Goal: Transaction & Acquisition: Purchase product/service

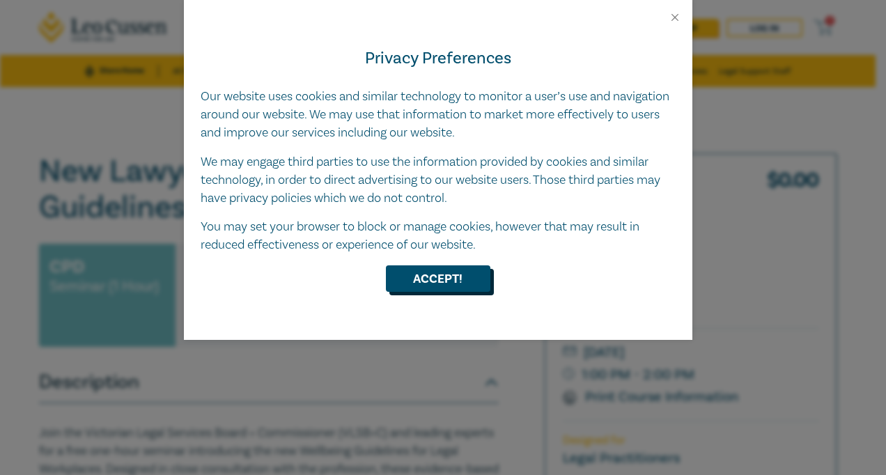
click at [461, 279] on button "Accept!" at bounding box center [438, 278] width 104 height 26
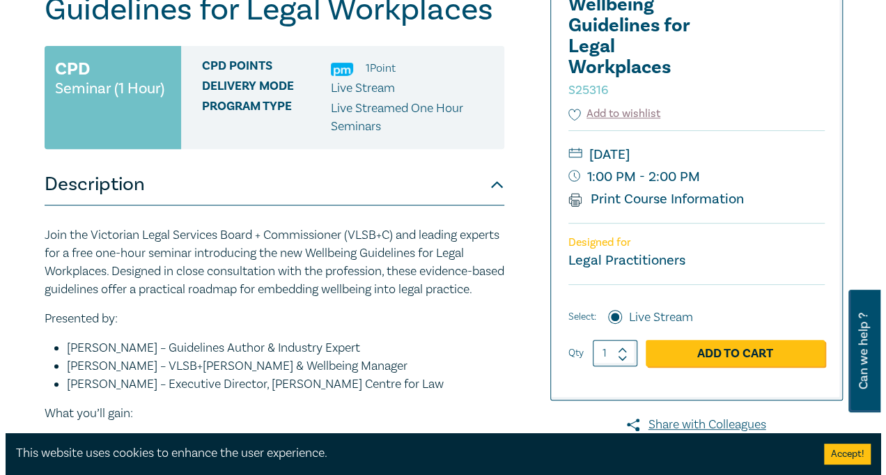
scroll to position [194, 0]
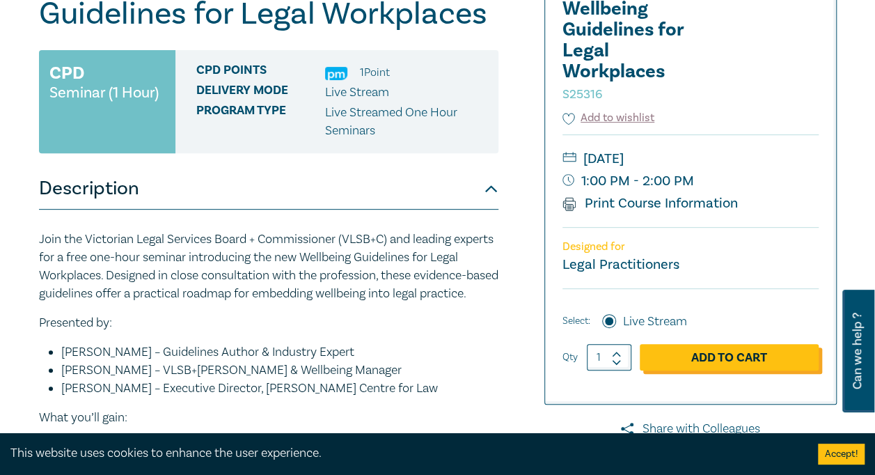
click at [719, 348] on link "Add to Cart" at bounding box center [729, 357] width 179 height 26
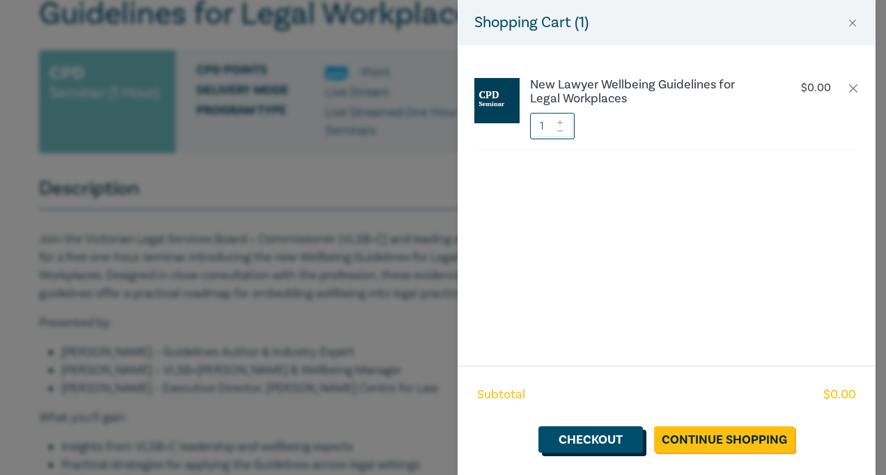
click at [583, 439] on link "Checkout" at bounding box center [590, 439] width 104 height 26
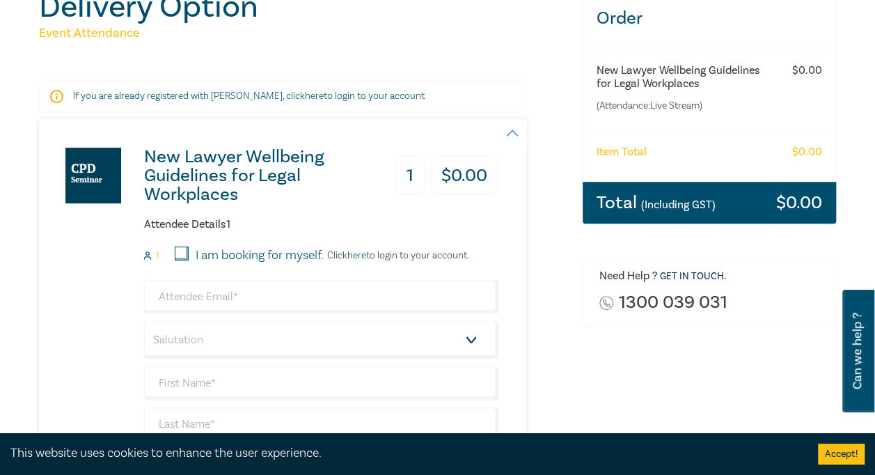
scroll to position [168, 0]
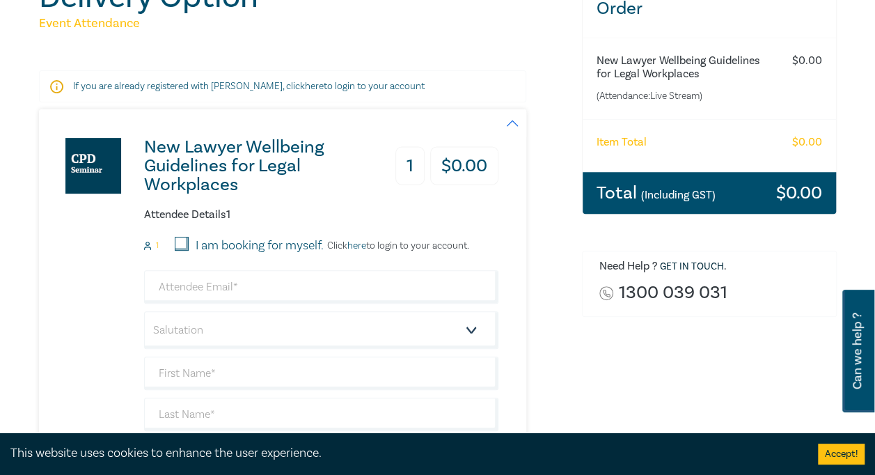
click at [185, 242] on input "I am booking for myself." at bounding box center [182, 244] width 14 height 14
checkbox input "true"
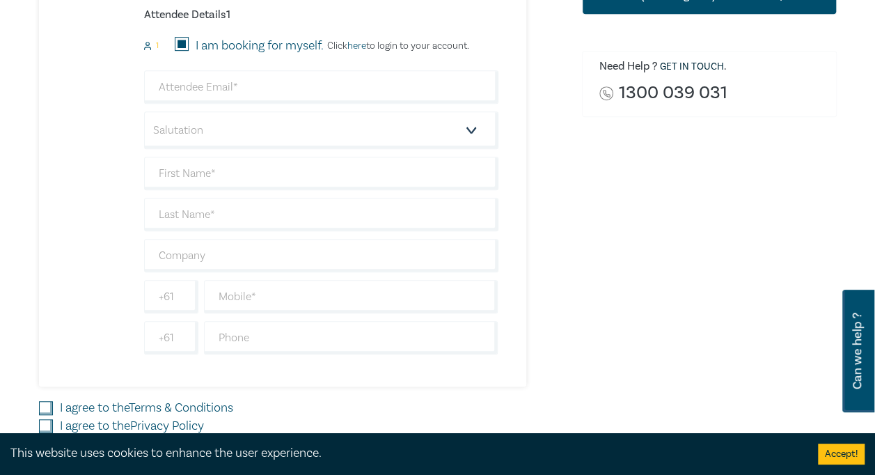
scroll to position [377, 0]
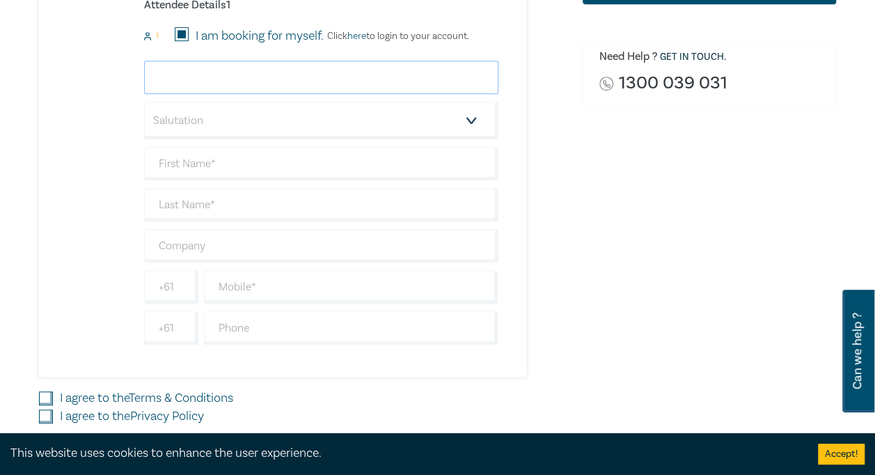
click at [301, 70] on input "email" at bounding box center [321, 77] width 354 height 33
type input "rhiannon.saad@slatergordon.com.au"
select select "Mrs."
type input "[PERSON_NAME]"
type input "Saad"
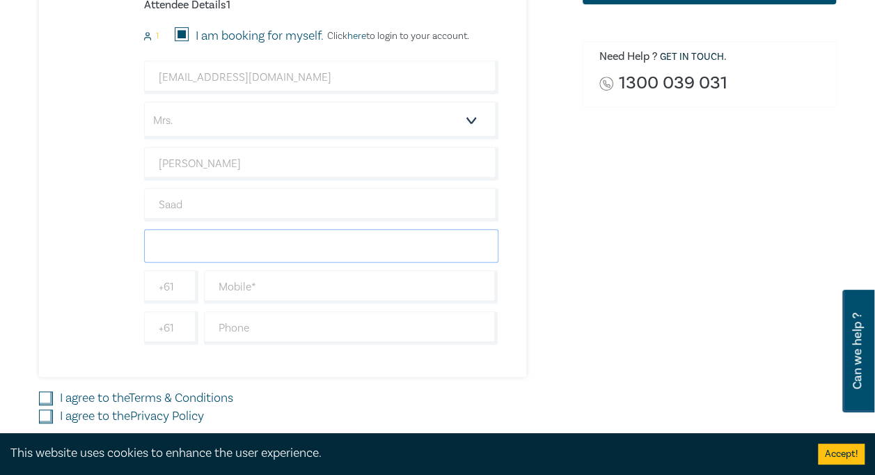
click at [175, 251] on input "text" at bounding box center [321, 245] width 354 height 33
type input "[PERSON_NAME] and [PERSON_NAME]"
click at [242, 291] on input "text" at bounding box center [351, 286] width 295 height 33
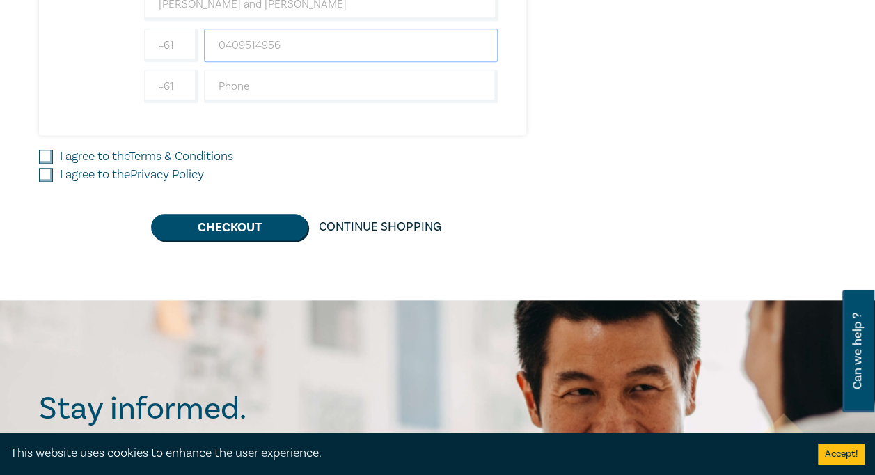
scroll to position [637, 0]
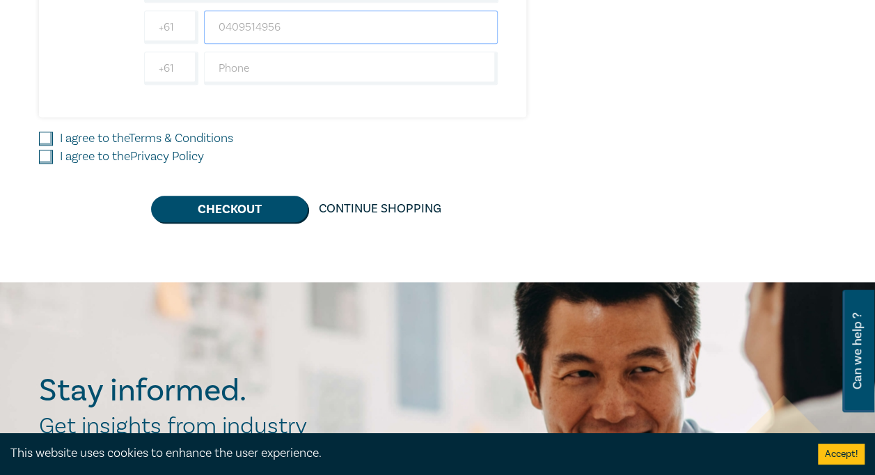
type input "0409514956"
click at [49, 135] on input "I agree to the Terms & Conditions" at bounding box center [46, 139] width 14 height 14
checkbox input "true"
click at [46, 150] on input "I agree to the Privacy Policy" at bounding box center [46, 157] width 14 height 14
checkbox input "true"
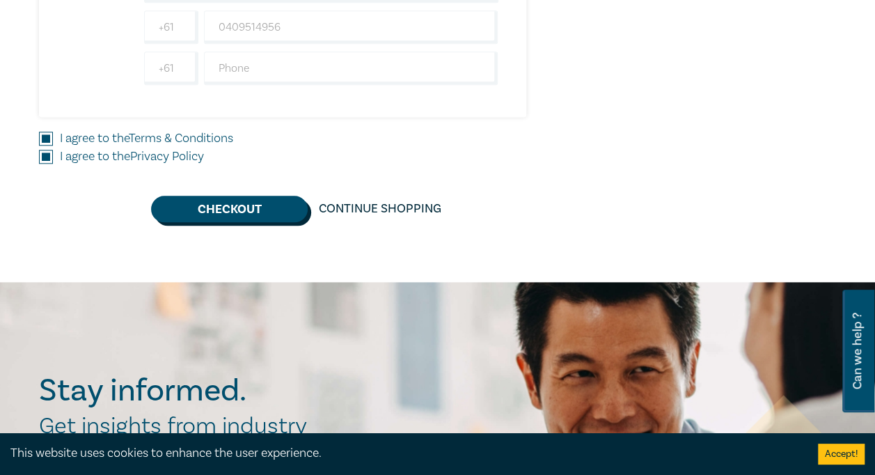
click at [204, 199] on button "Checkout" at bounding box center [229, 209] width 157 height 26
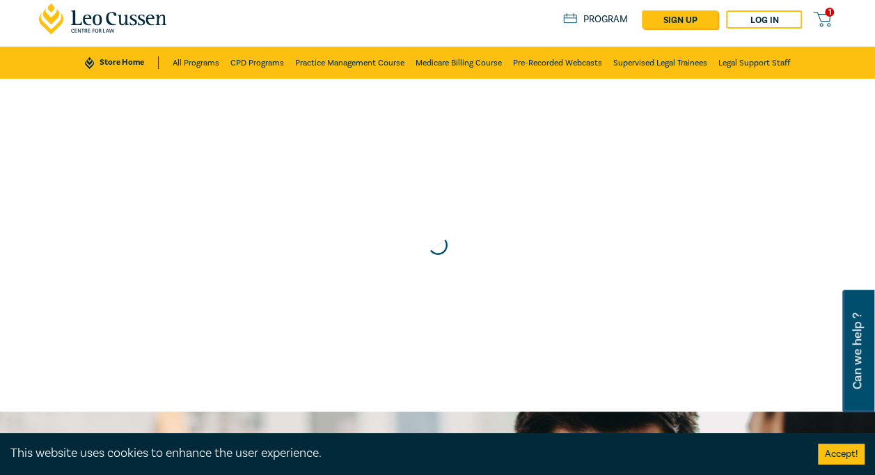
scroll to position [0, 0]
